Goal: Task Accomplishment & Management: Use online tool/utility

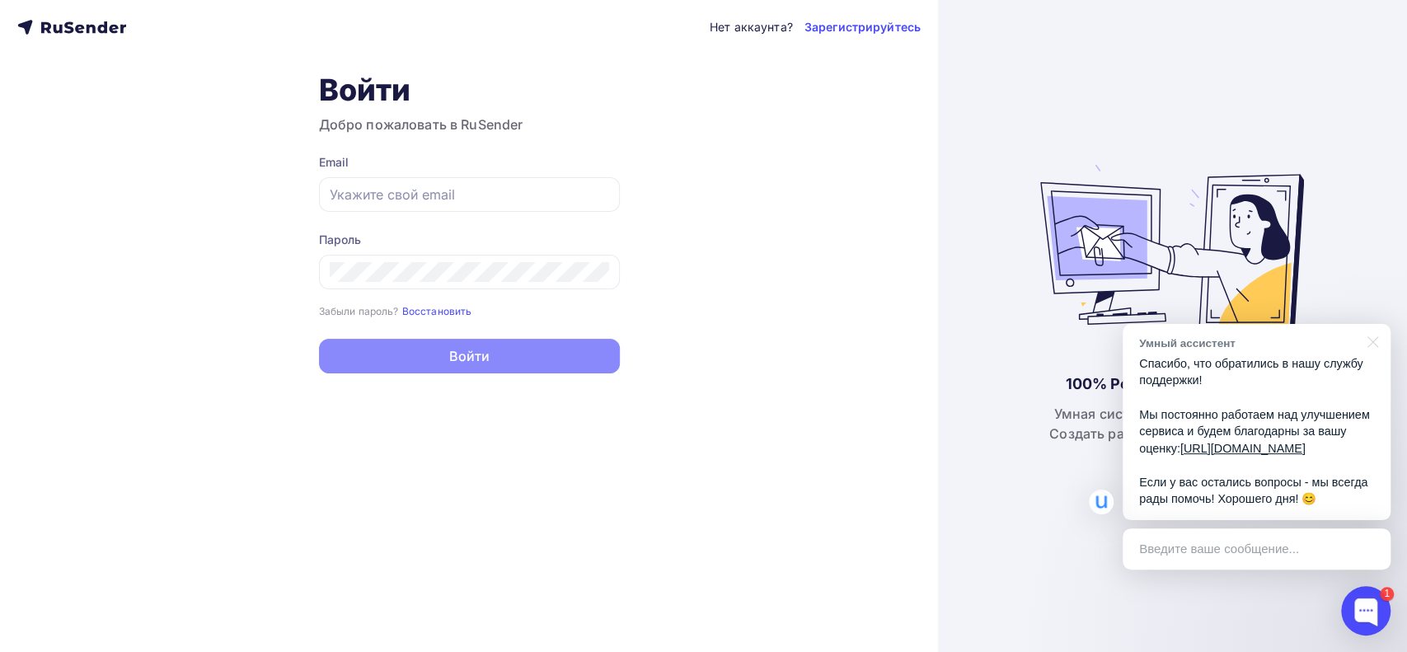
type input "[EMAIL_ADDRESS][DOMAIN_NAME]"
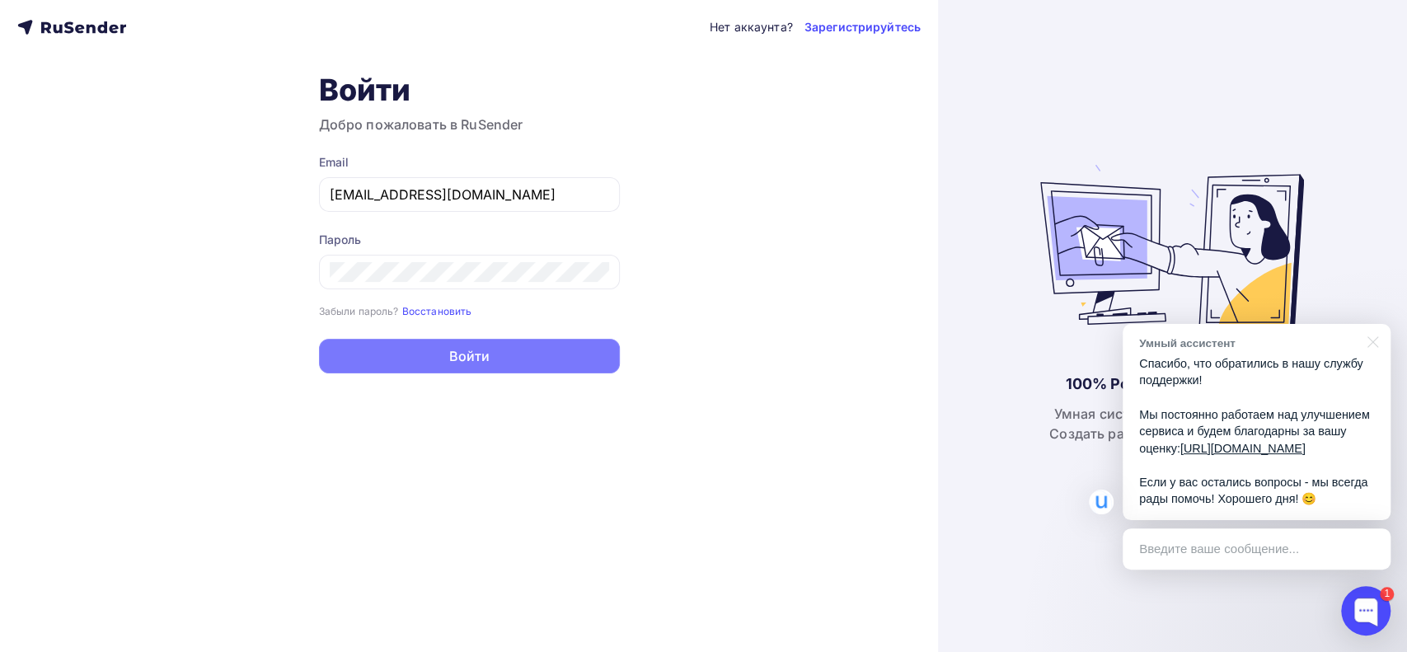
click at [472, 353] on button "Войти" at bounding box center [469, 356] width 301 height 35
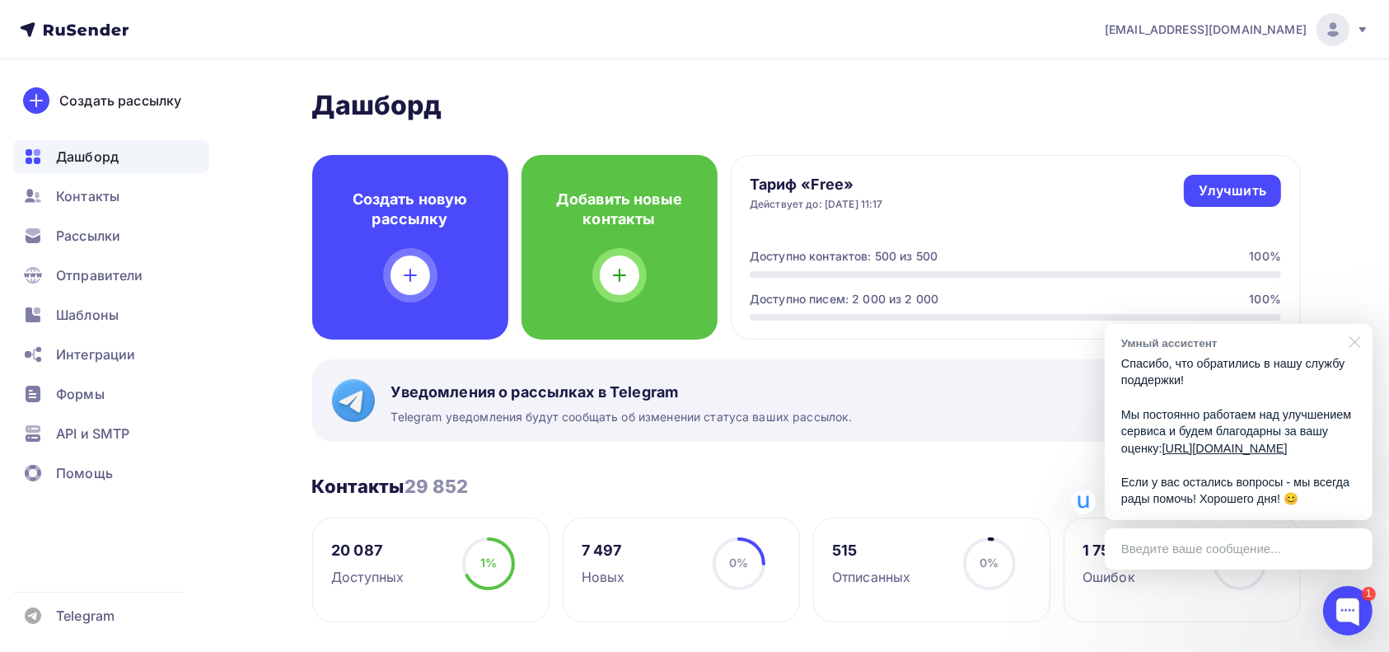
click at [1358, 326] on div at bounding box center [1352, 341] width 41 height 34
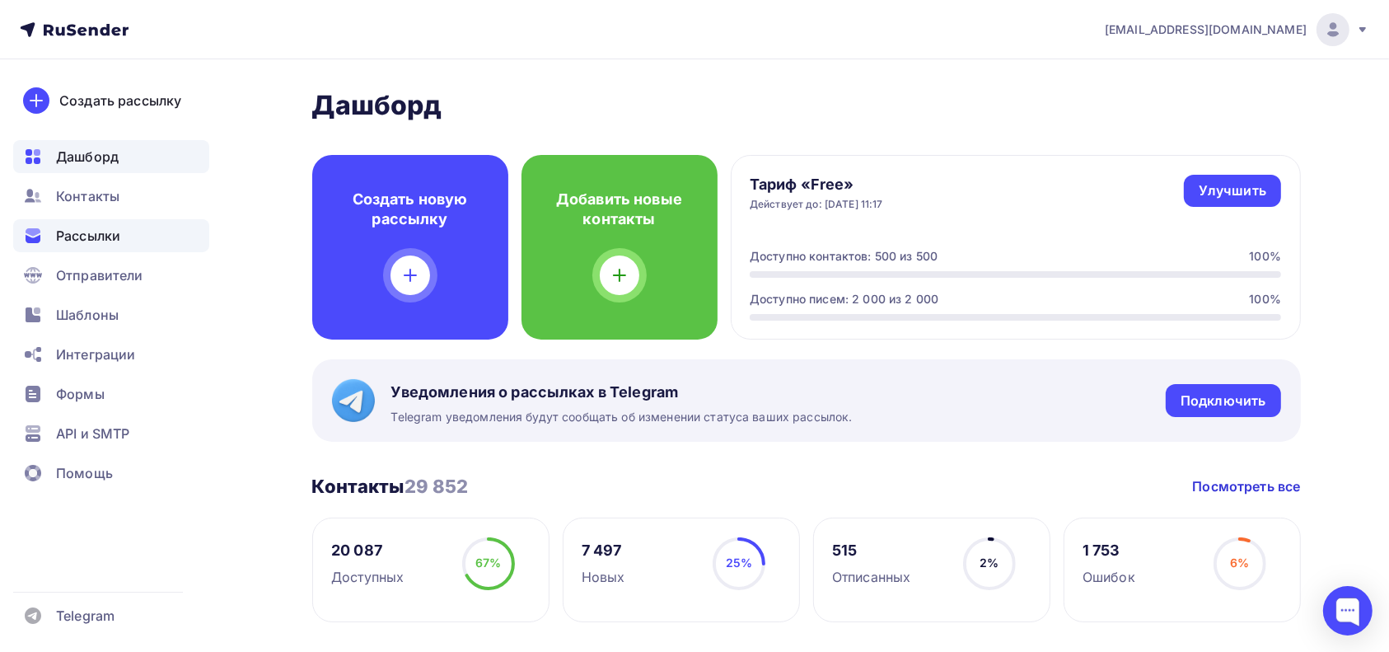
click at [87, 240] on span "Рассылки" at bounding box center [88, 236] width 64 height 20
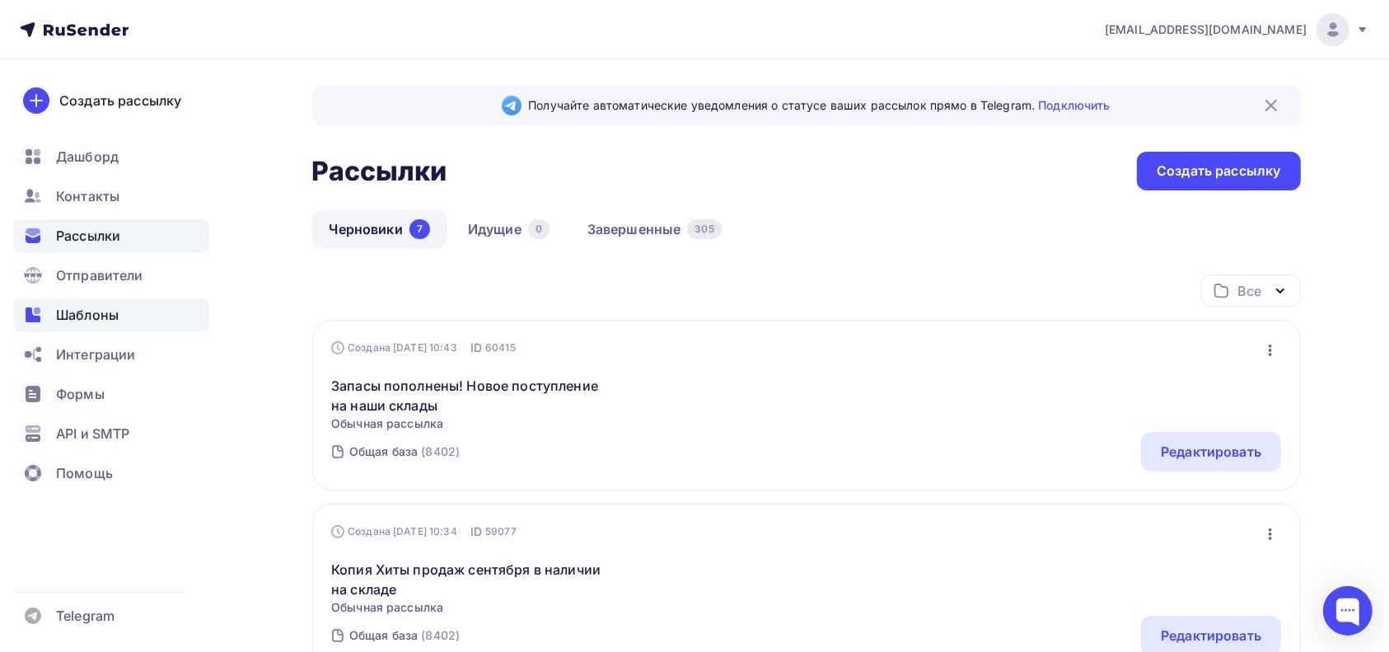
click at [91, 312] on span "Шаблоны" at bounding box center [87, 315] width 63 height 20
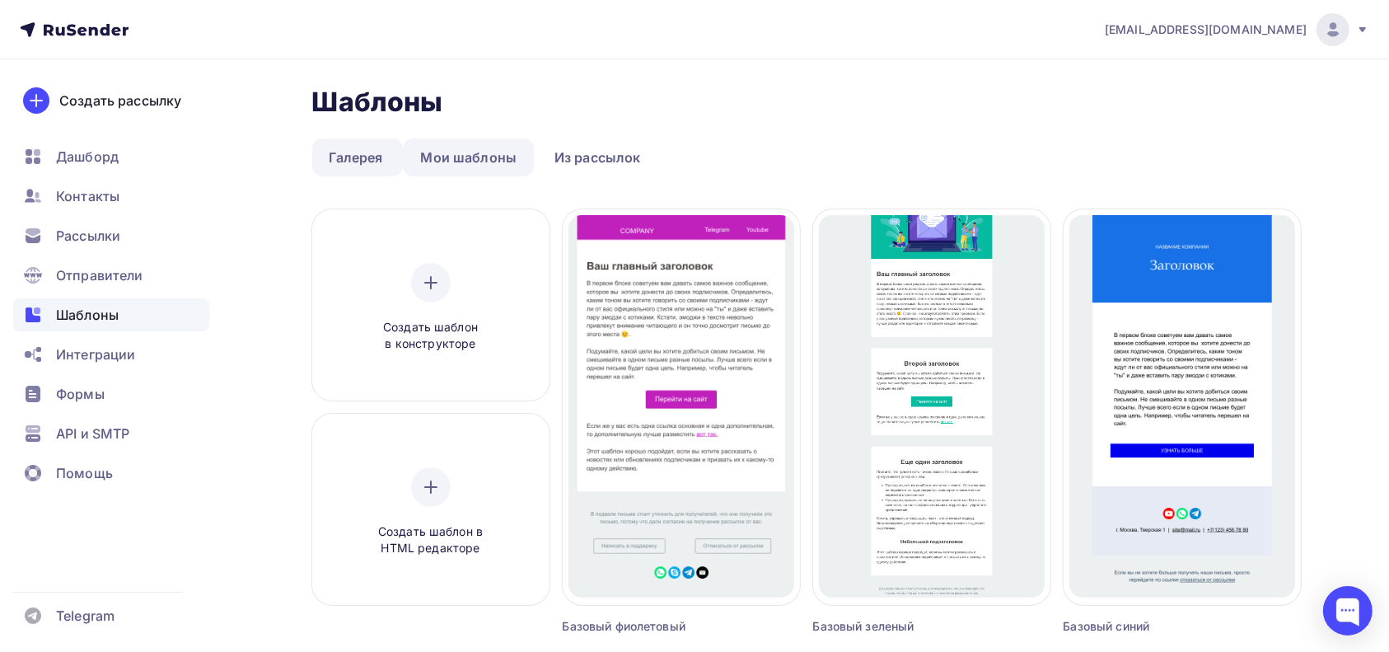
click at [432, 156] on link "Мои шаблоны" at bounding box center [468, 157] width 131 height 38
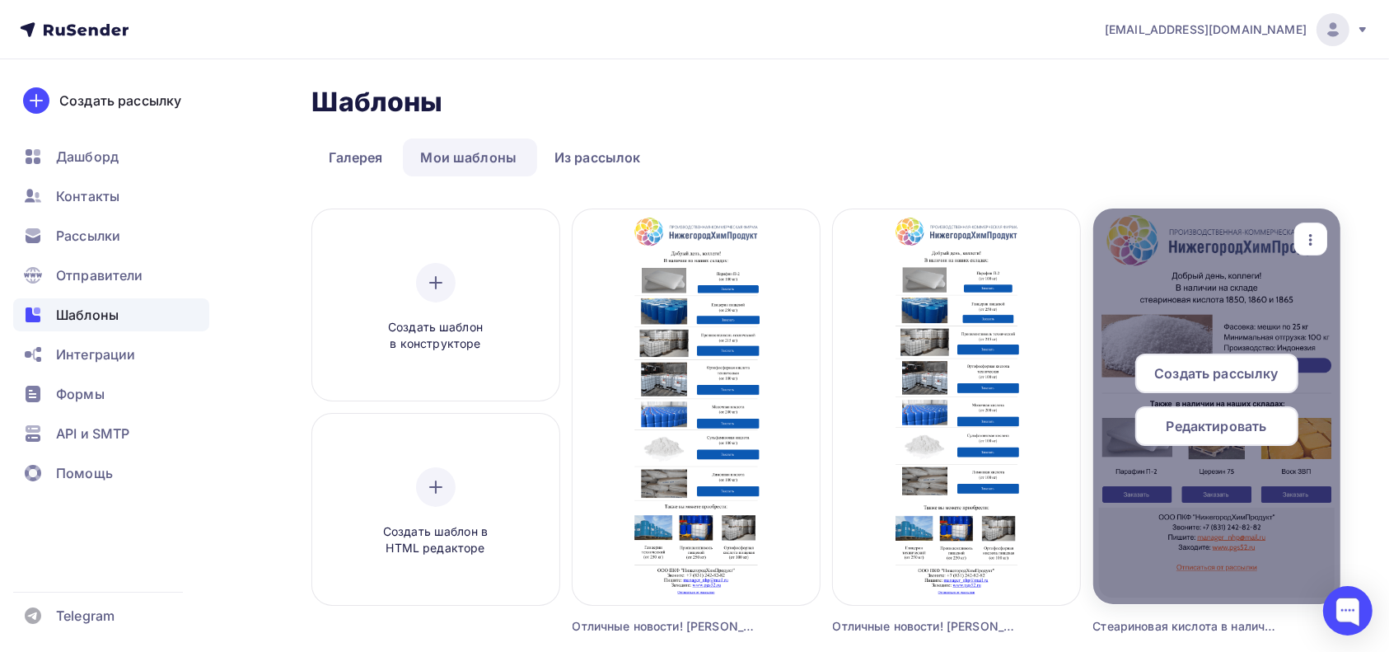
click at [1311, 246] on icon "button" at bounding box center [1311, 240] width 20 height 20
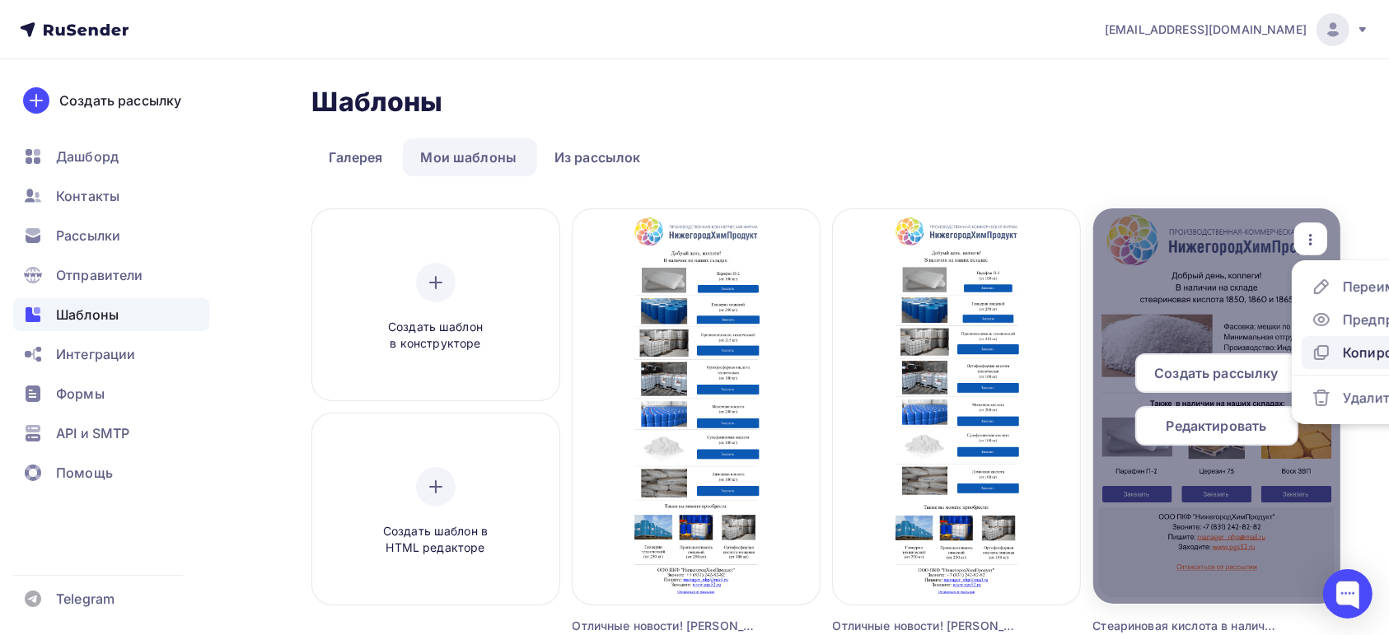
click at [1358, 350] on div "Копировать" at bounding box center [1382, 353] width 79 height 20
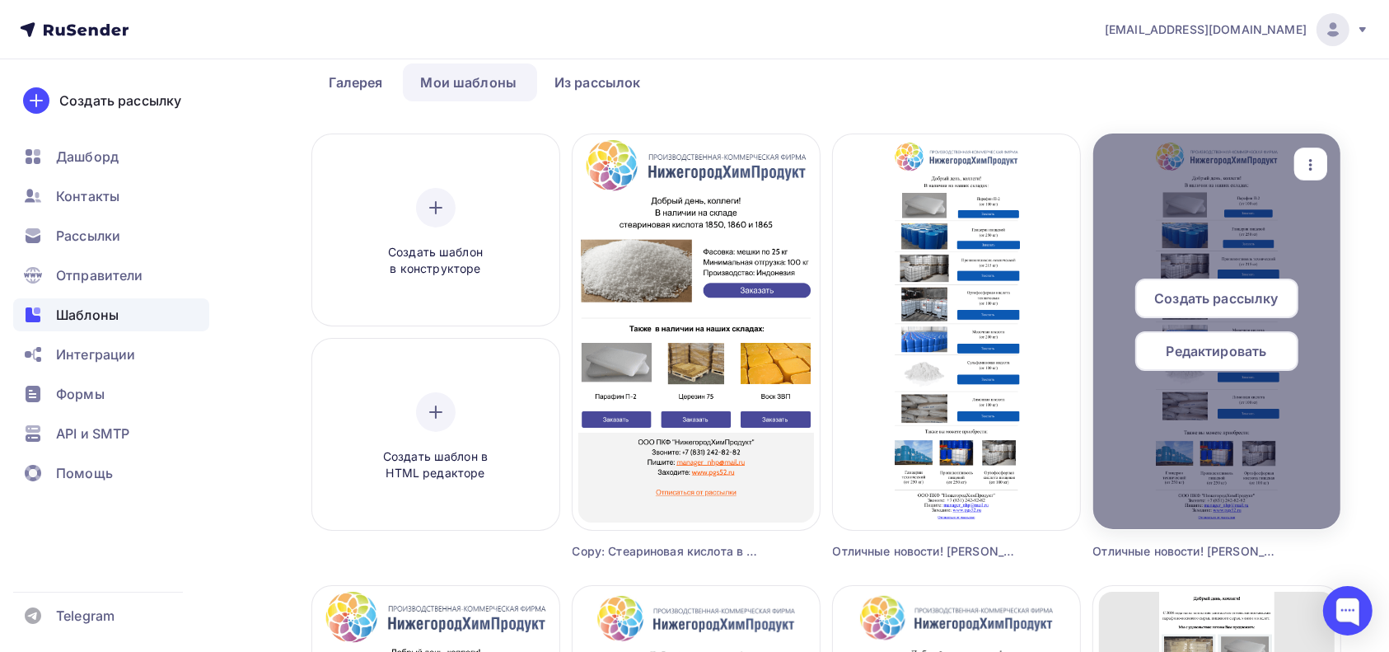
scroll to position [110, 0]
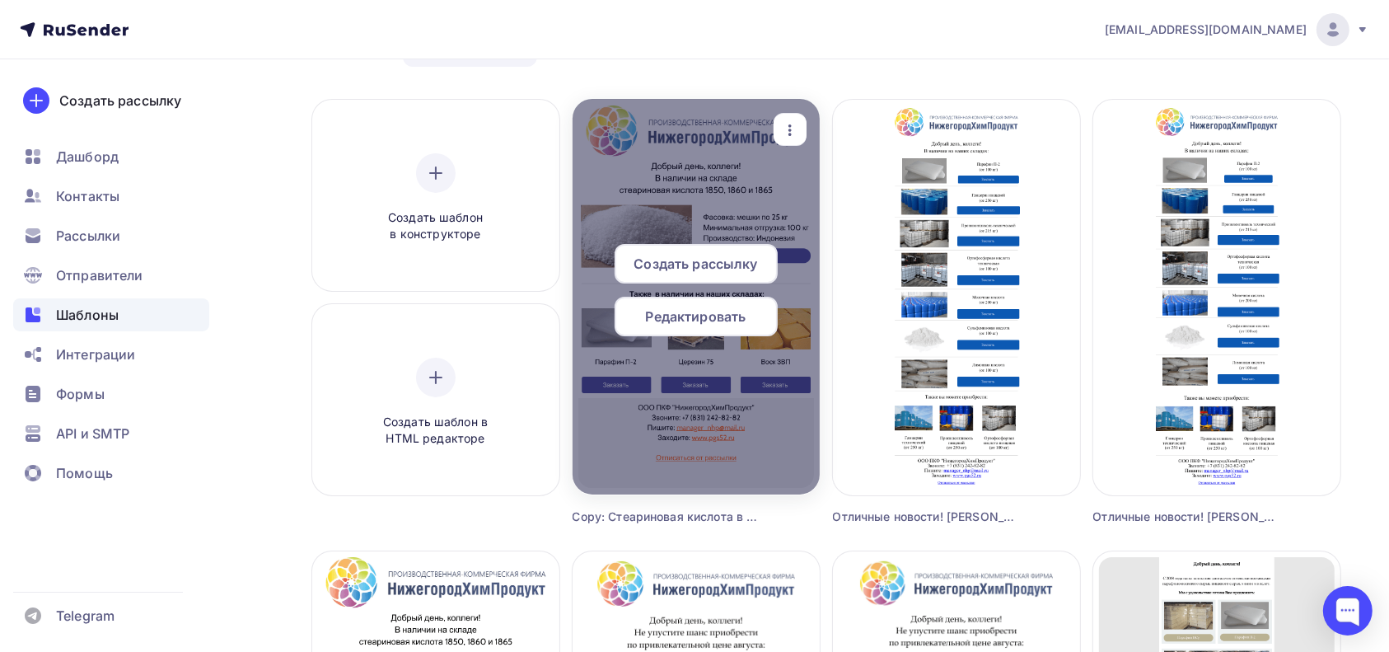
click at [705, 320] on span "Редактировать" at bounding box center [696, 317] width 101 height 20
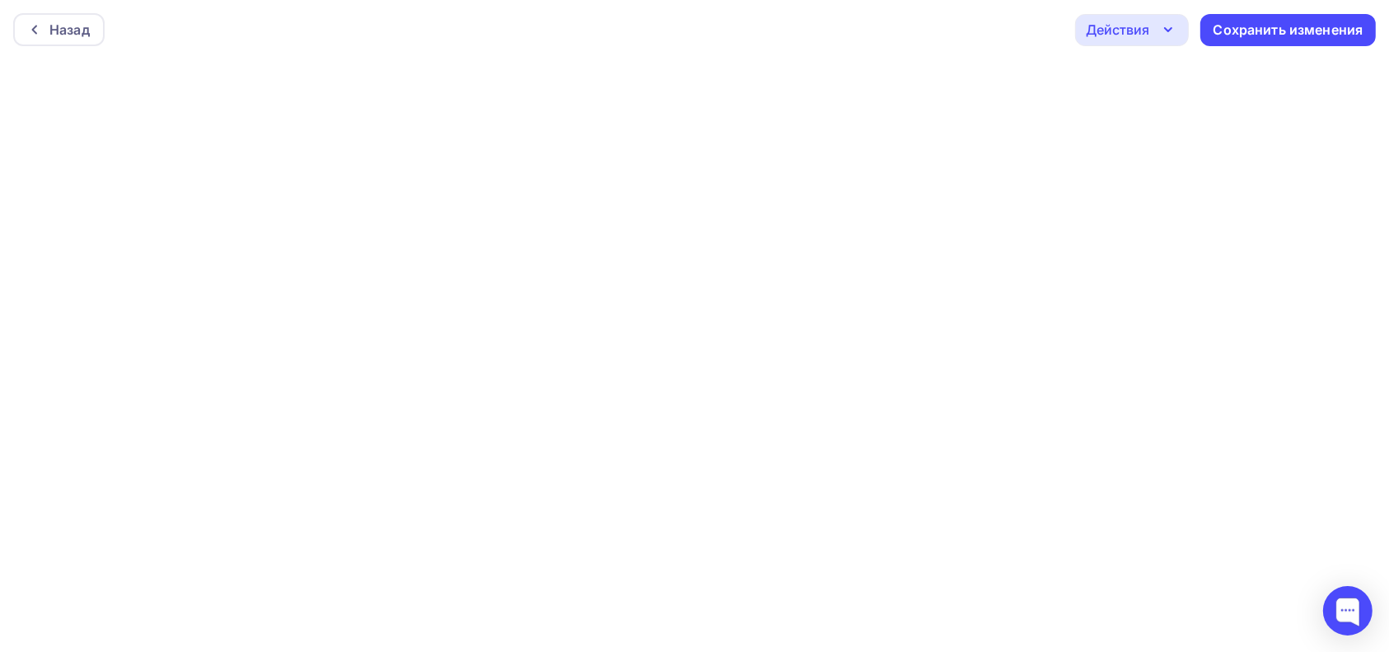
click at [1169, 36] on icon "button" at bounding box center [1169, 30] width 20 height 20
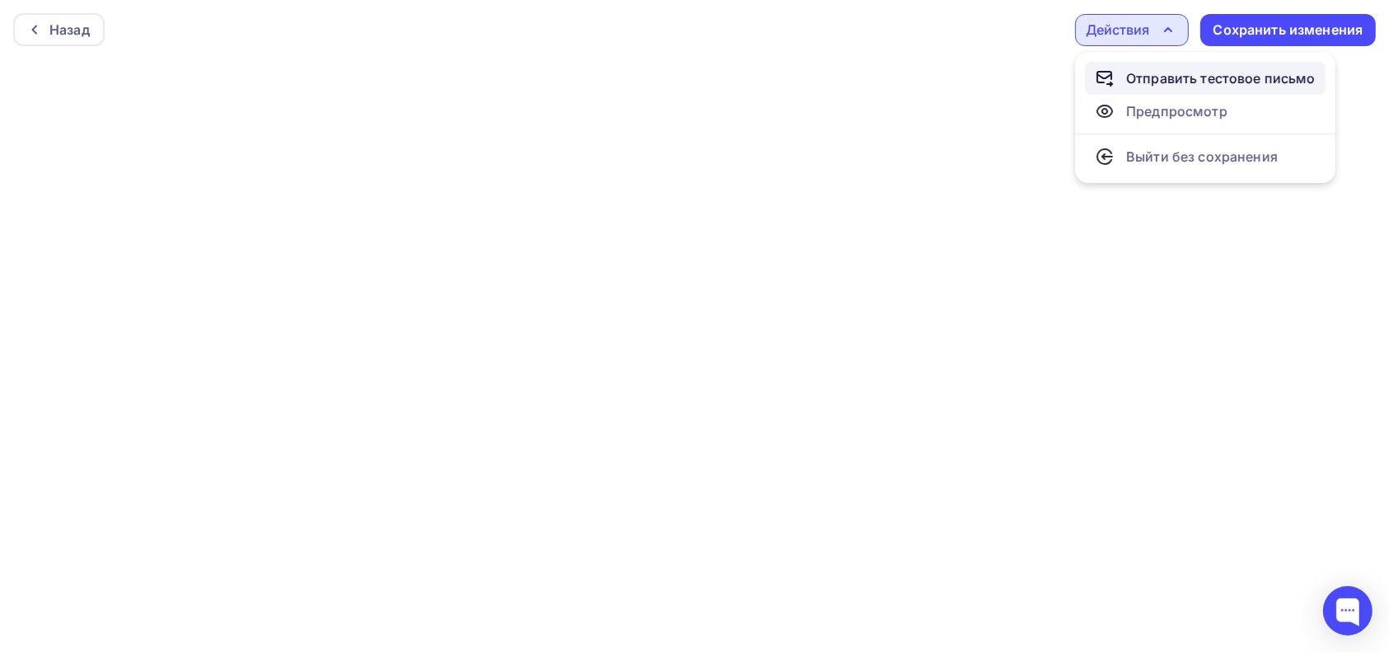
click at [1183, 78] on div "Отправить тестовое письмо" at bounding box center [1222, 78] width 190 height 20
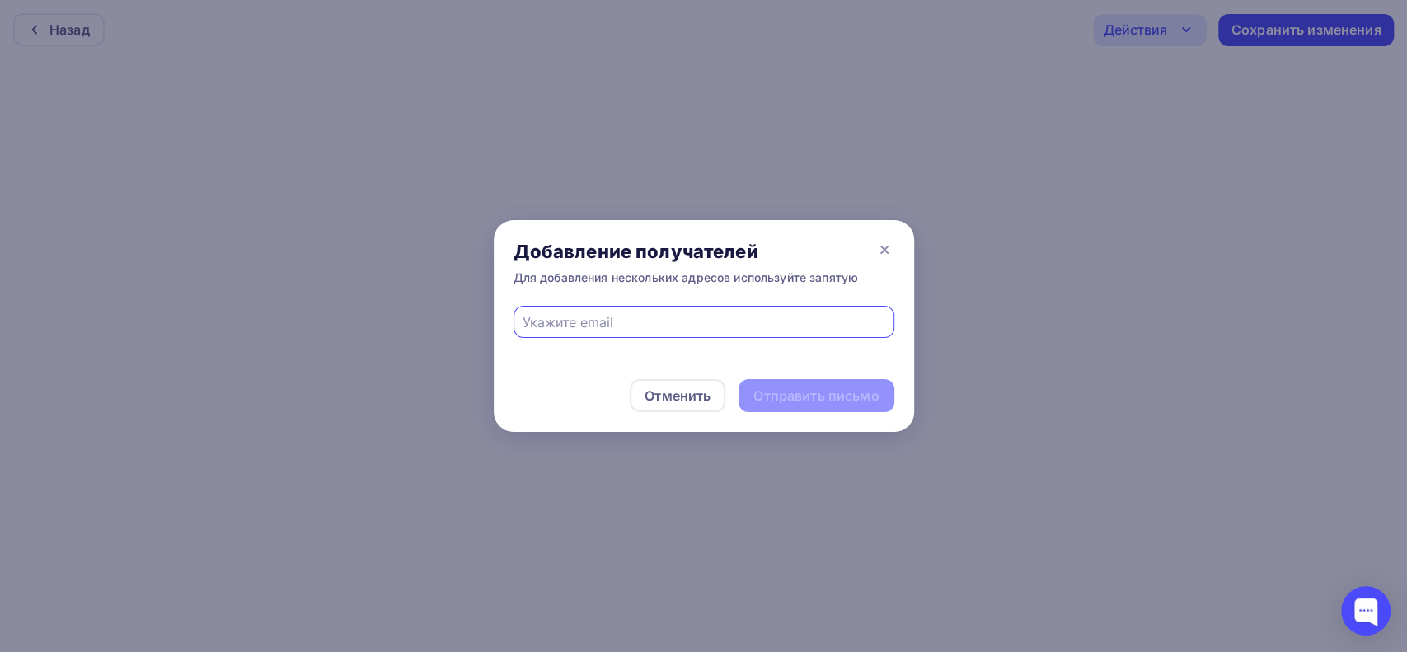
click at [729, 310] on div at bounding box center [703, 322] width 381 height 32
click at [630, 320] on input "text" at bounding box center [703, 322] width 362 height 20
type input "[EMAIL_ADDRESS][DOMAIN_NAME]"
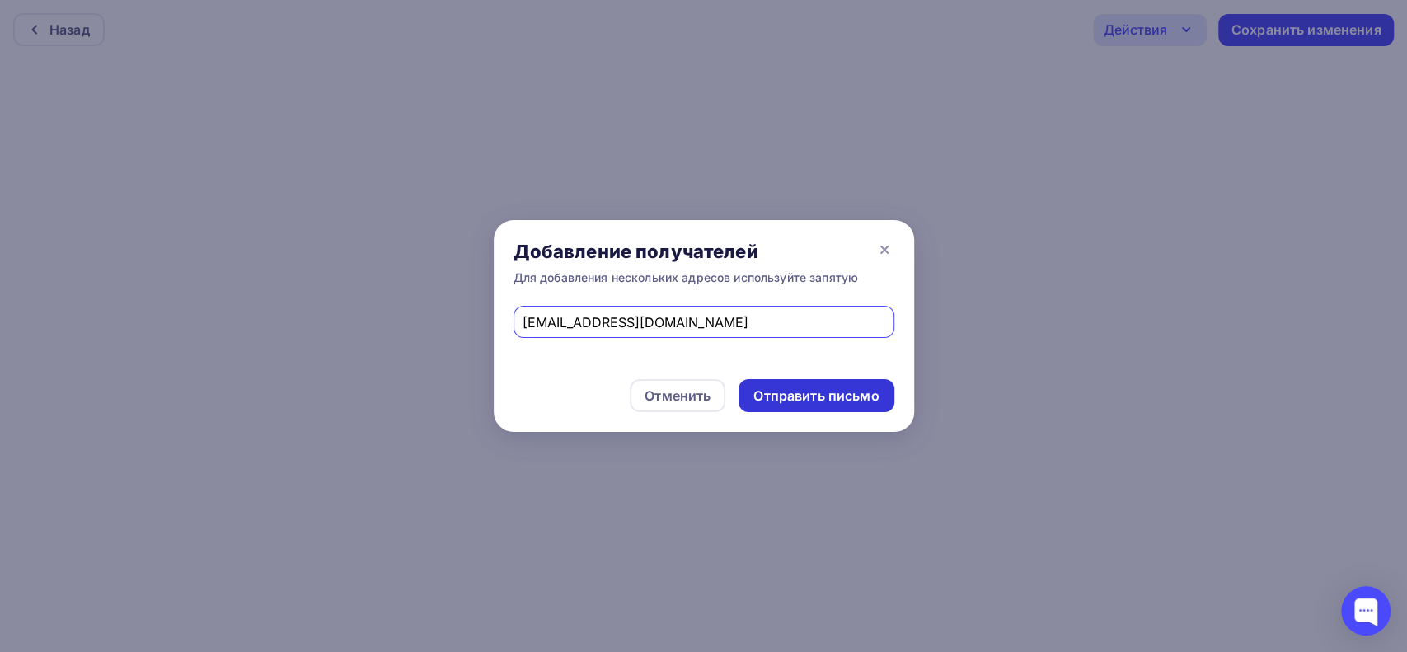
click at [832, 401] on div "Отправить письмо" at bounding box center [815, 396] width 125 height 19
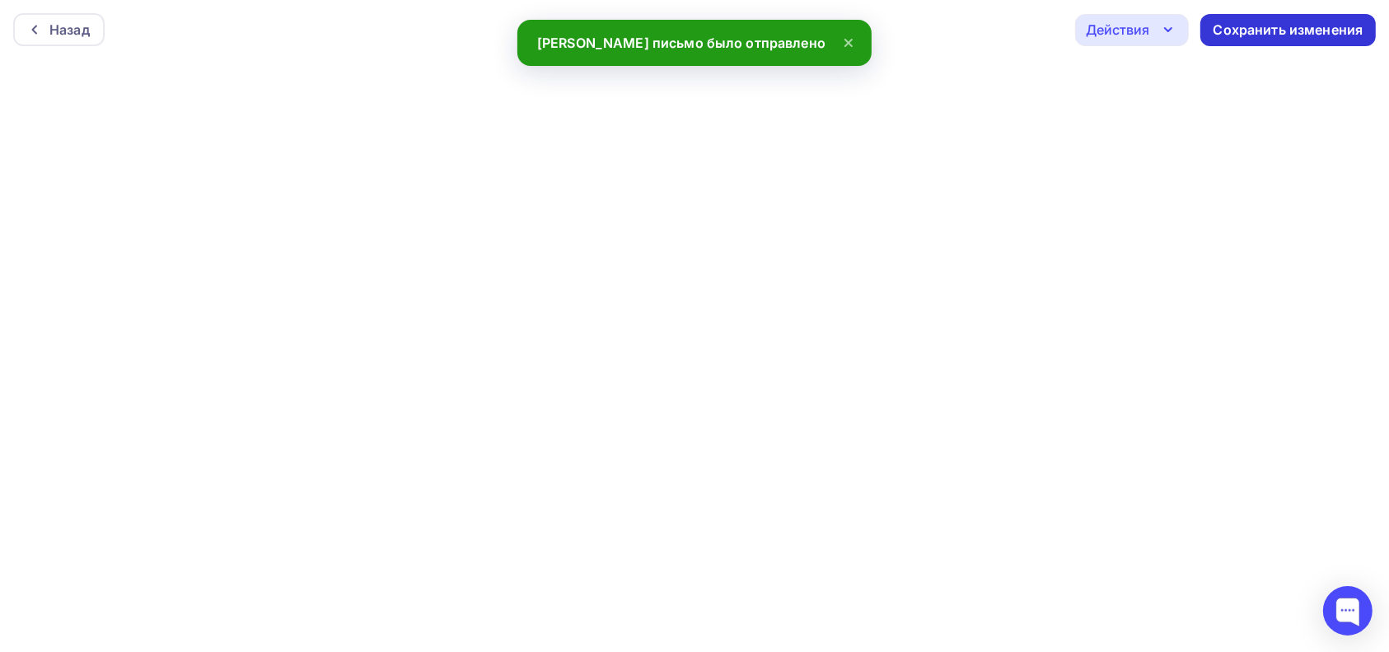
click at [1238, 28] on div "Сохранить изменения" at bounding box center [1289, 30] width 150 height 19
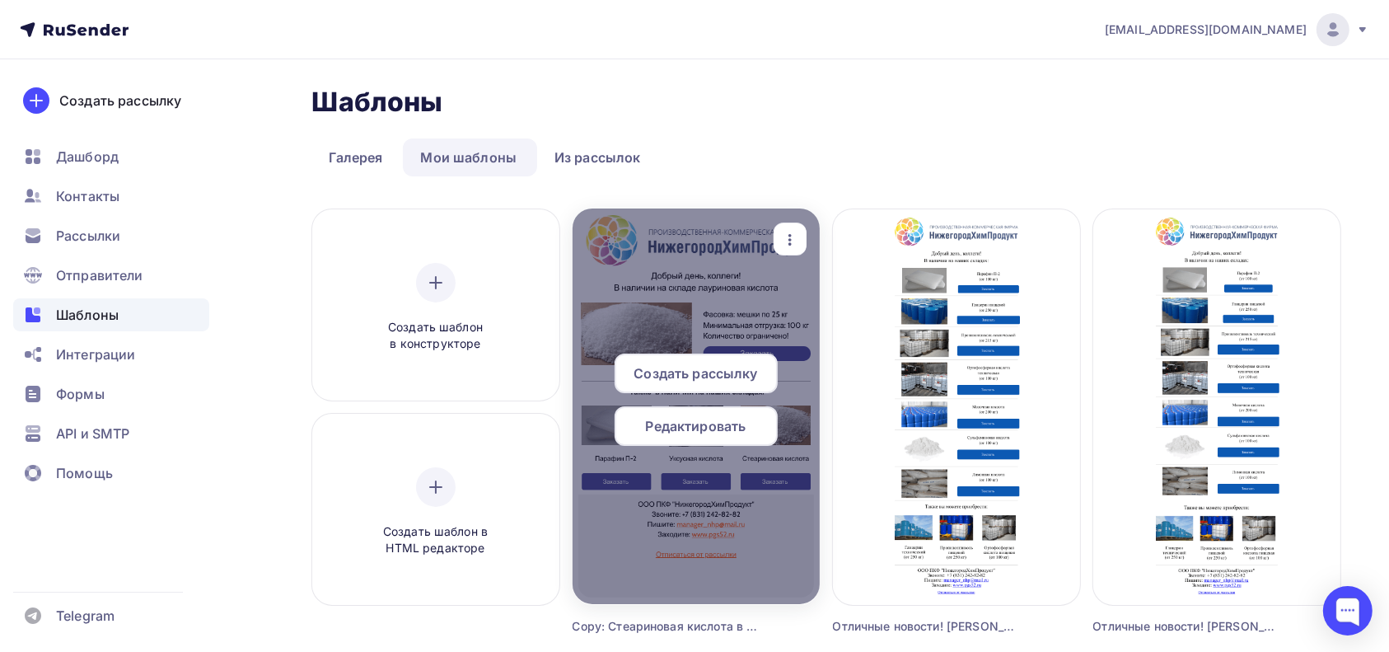
click at [710, 425] on span "Редактировать" at bounding box center [696, 426] width 101 height 20
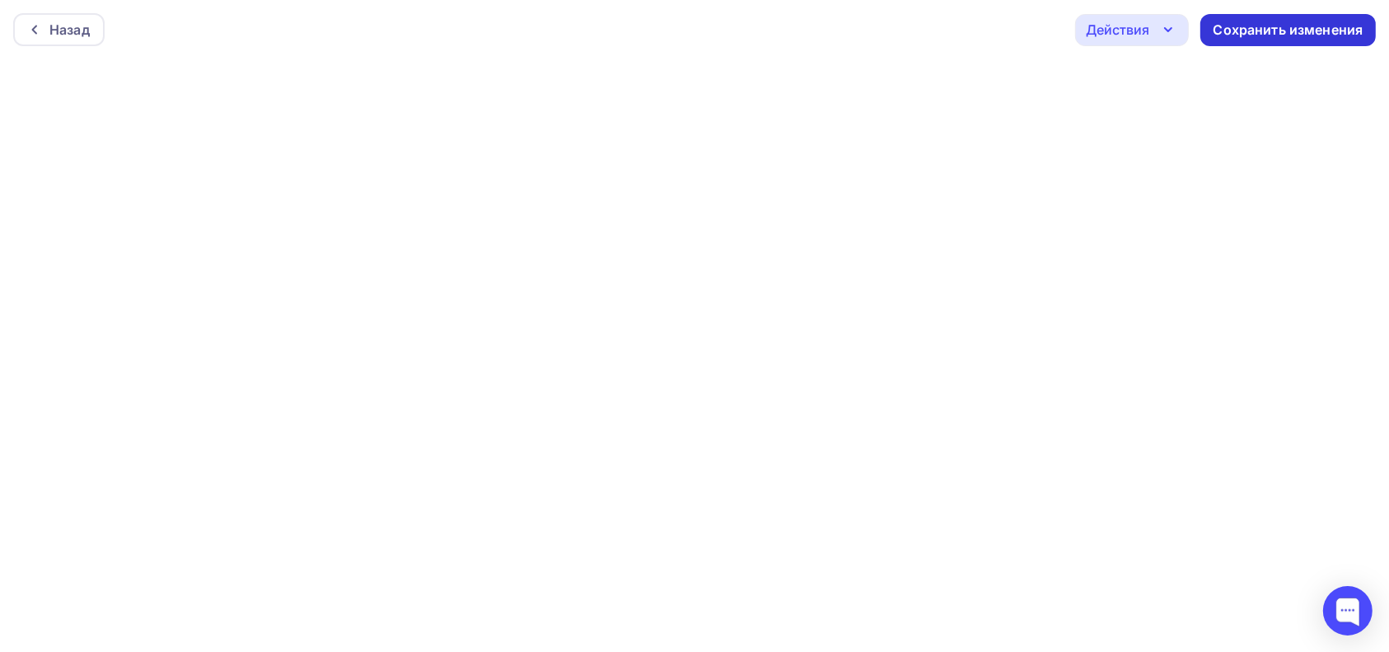
click at [1254, 29] on div "Сохранить изменения" at bounding box center [1289, 30] width 150 height 19
